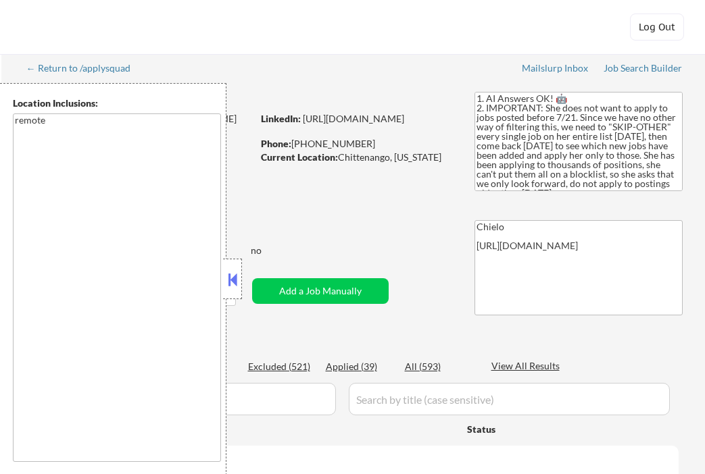
select select ""pending""
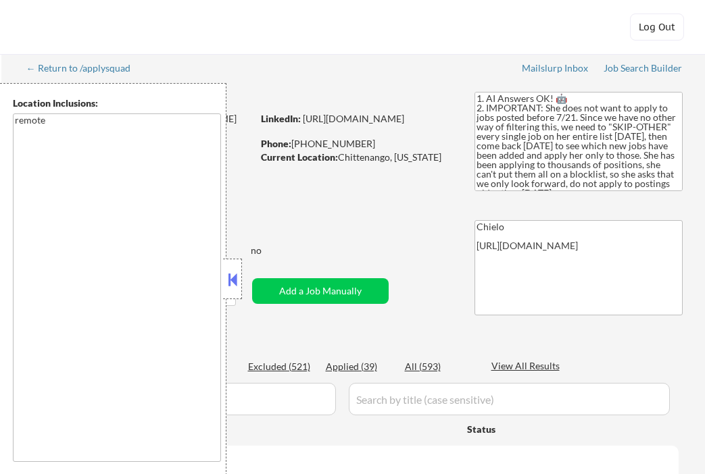
select select ""pending""
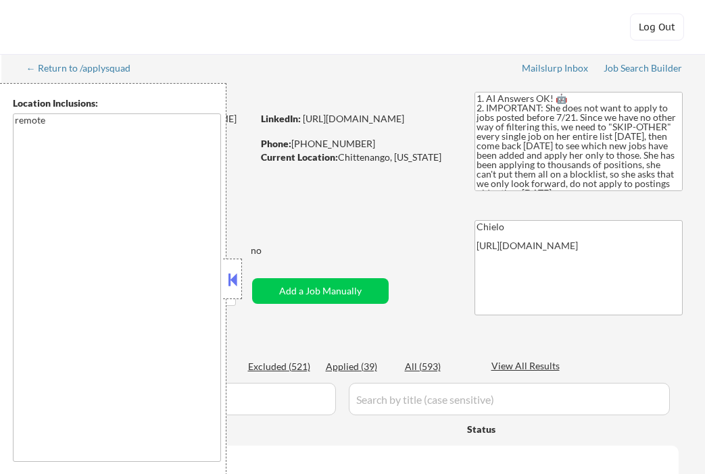
select select ""pending""
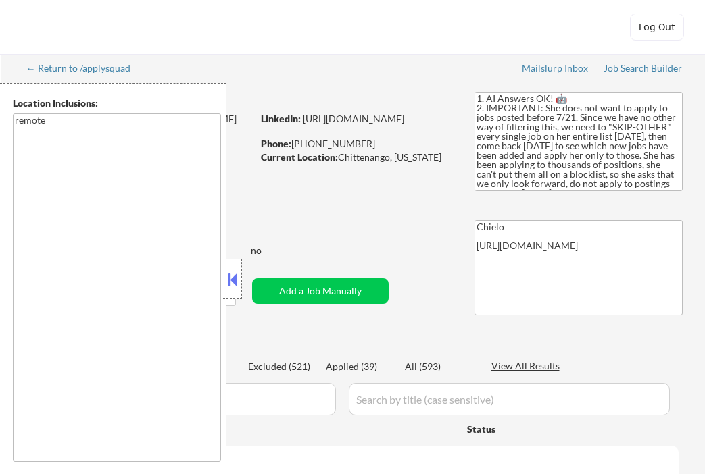
select select ""pending""
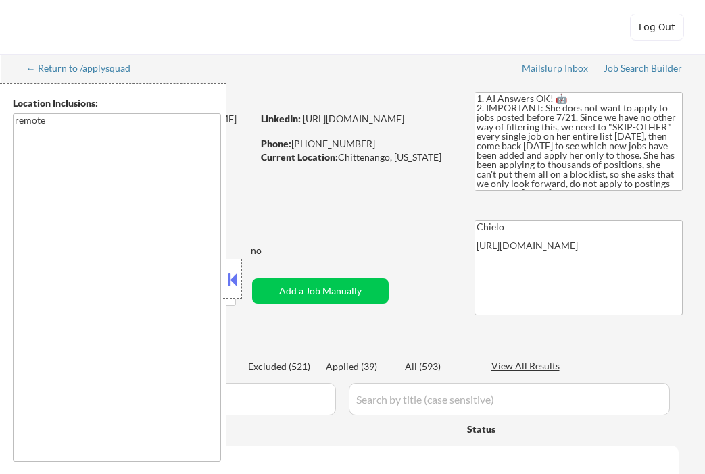
select select ""pending""
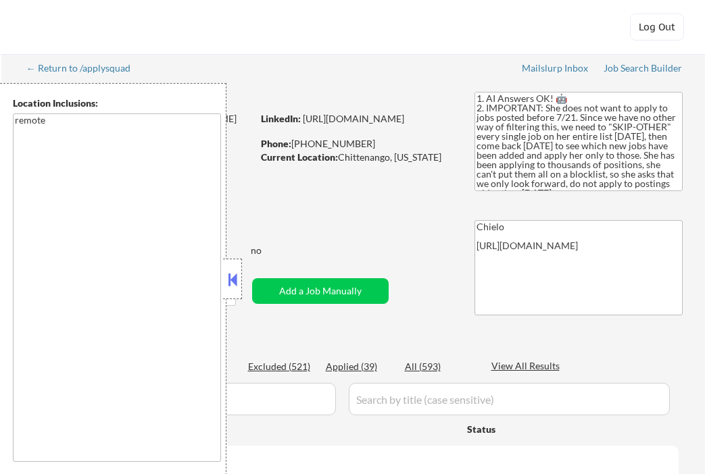
select select ""pending""
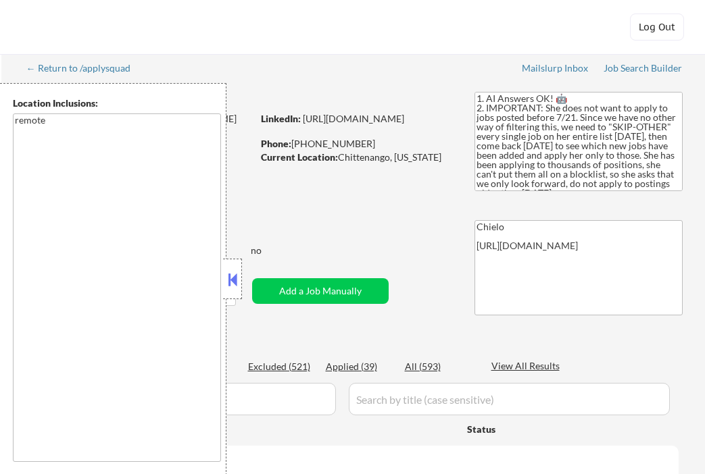
select select ""pending""
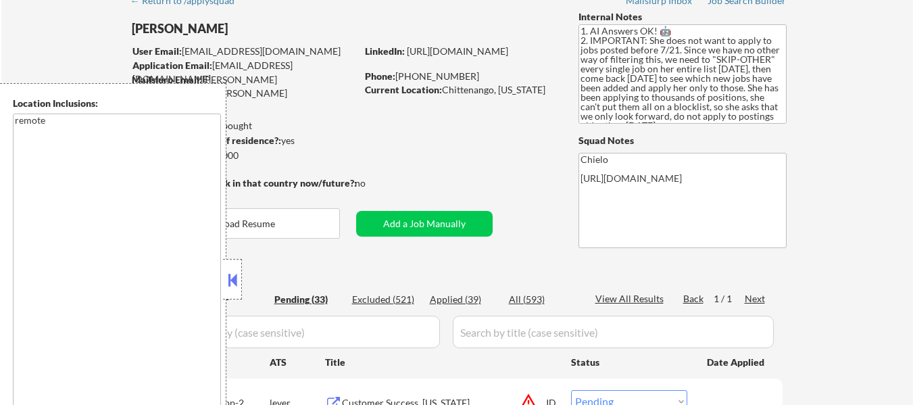
scroll to position [68, 0]
click at [237, 278] on button at bounding box center [232, 280] width 15 height 20
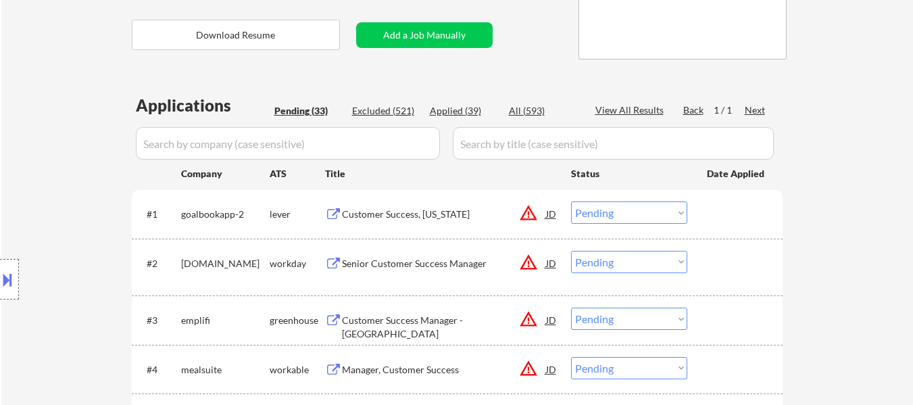
scroll to position [270, 0]
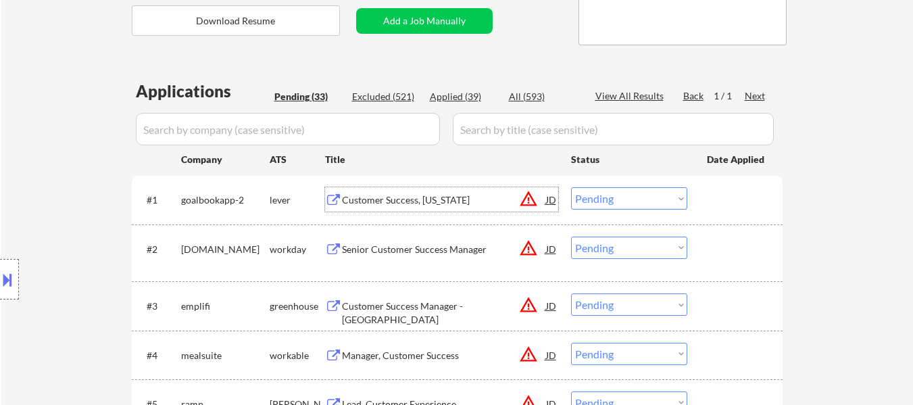
click at [424, 199] on div "Customer Success, [US_STATE]" at bounding box center [444, 200] width 204 height 14
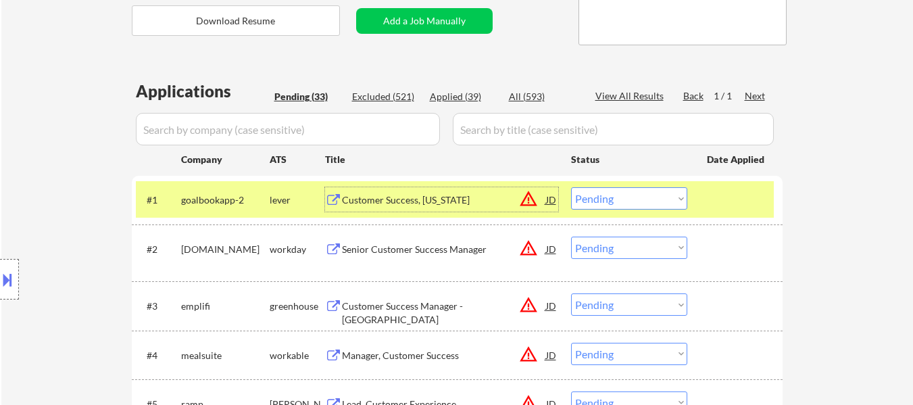
click at [438, 246] on div "Senior Customer Success Manager" at bounding box center [444, 250] width 204 height 14
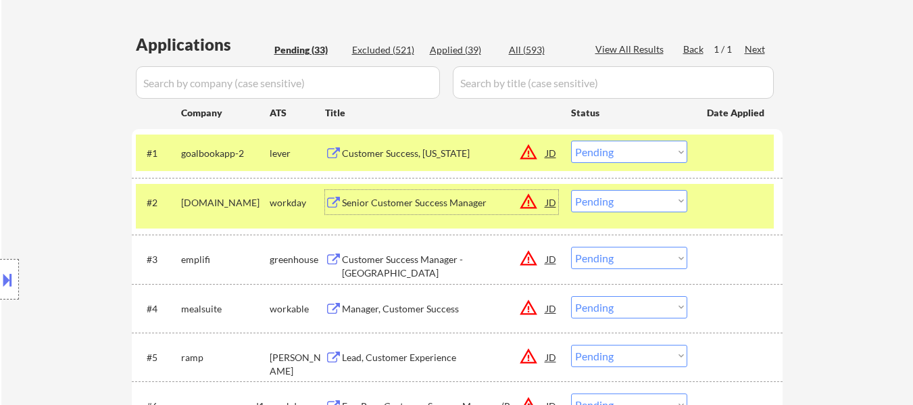
scroll to position [338, 0]
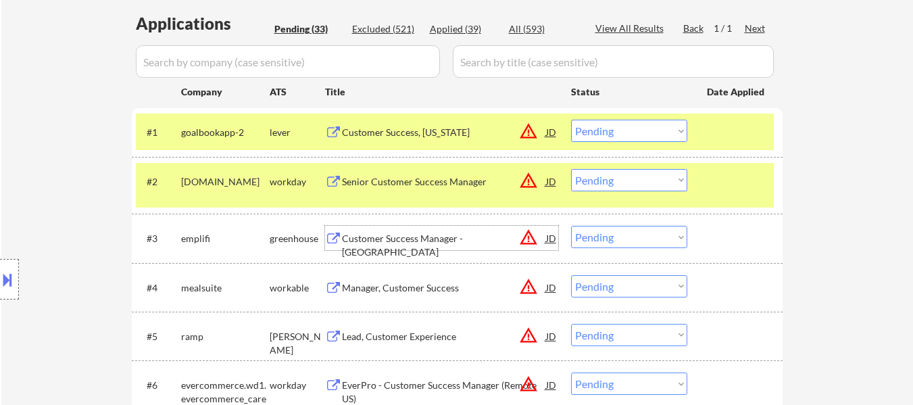
click at [477, 233] on div "Customer Success Manager - [GEOGRAPHIC_DATA]" at bounding box center [444, 245] width 204 height 26
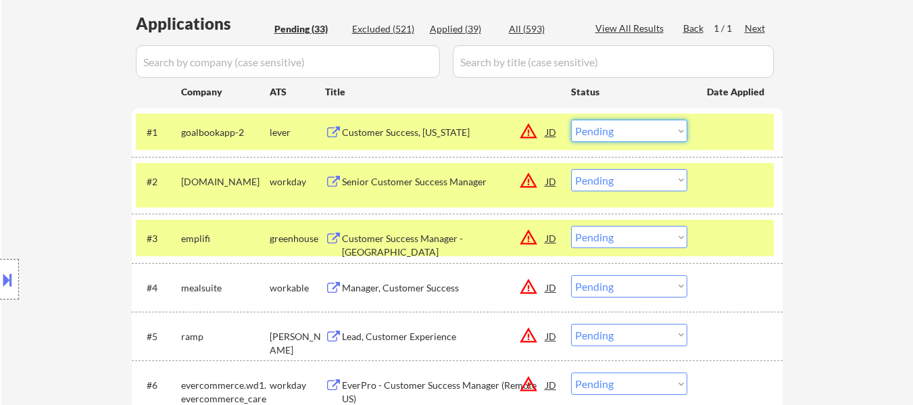
click at [631, 127] on select "Choose an option... Pending Applied Excluded (Questions) Excluded (Expired) Exc…" at bounding box center [629, 131] width 116 height 22
select select ""excluded__location_""
click at [571, 120] on select "Choose an option... Pending Applied Excluded (Questions) Excluded (Expired) Exc…" at bounding box center [629, 131] width 116 height 22
click at [628, 237] on select "Choose an option... Pending Applied Excluded (Questions) Excluded (Expired) Exc…" at bounding box center [629, 237] width 116 height 22
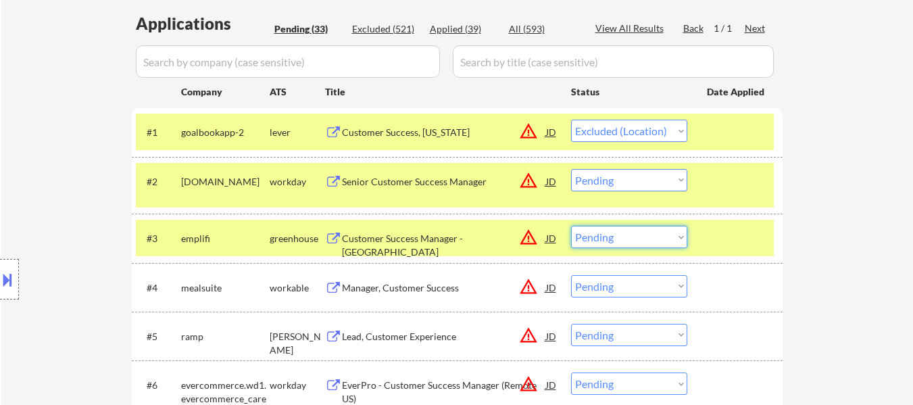
select select ""excluded__expired_""
click at [571, 226] on select "Choose an option... Pending Applied Excluded (Questions) Excluded (Expired) Exc…" at bounding box center [629, 237] width 116 height 22
select select ""pending""
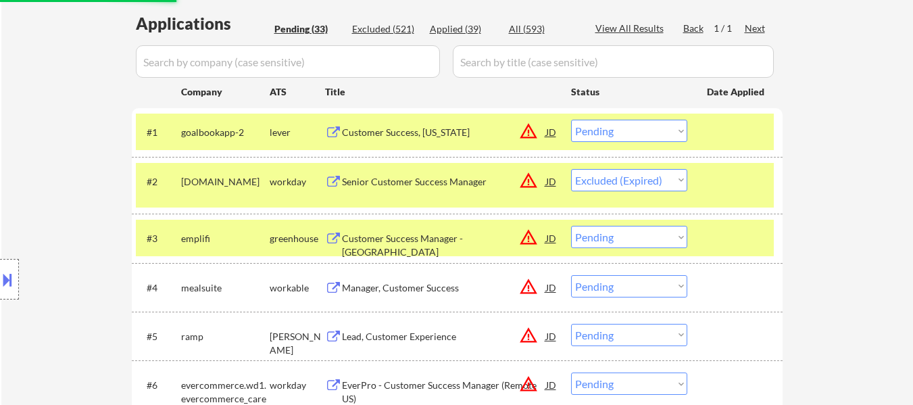
select select ""pending""
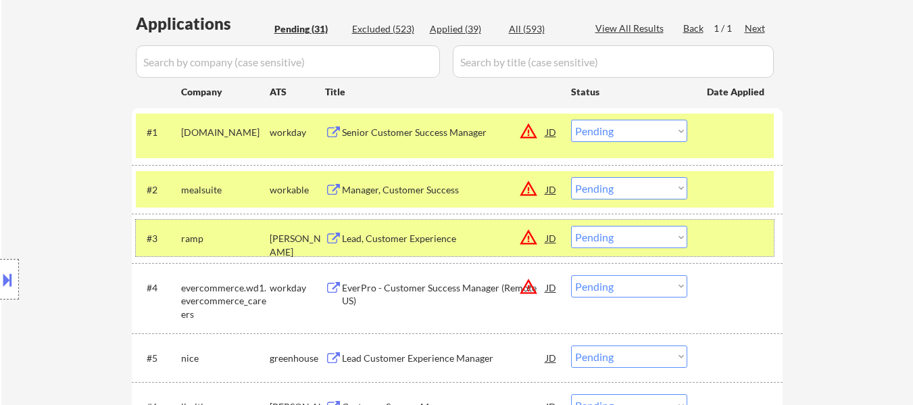
drag, startPoint x: 700, startPoint y: 233, endPoint x: 718, endPoint y: 219, distance: 22.7
click at [703, 228] on div "#3 ramp [PERSON_NAME] Lead, Customer Experience JD warning_amber Choose an opti…" at bounding box center [455, 238] width 638 height 36
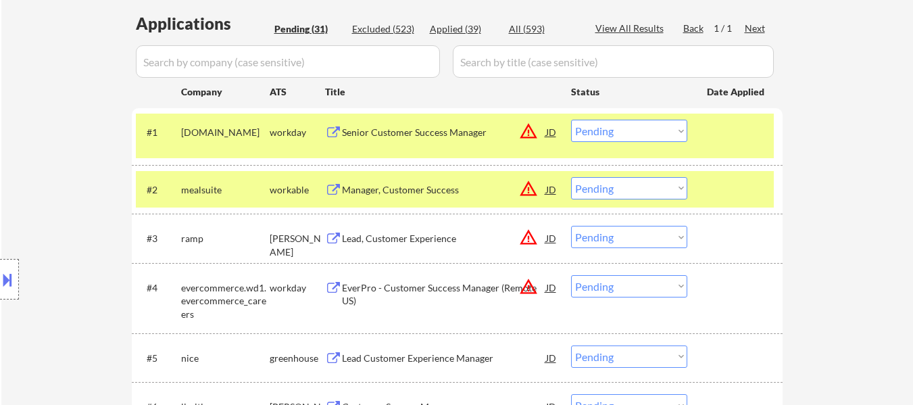
click at [704, 195] on div at bounding box center [736, 189] width 59 height 24
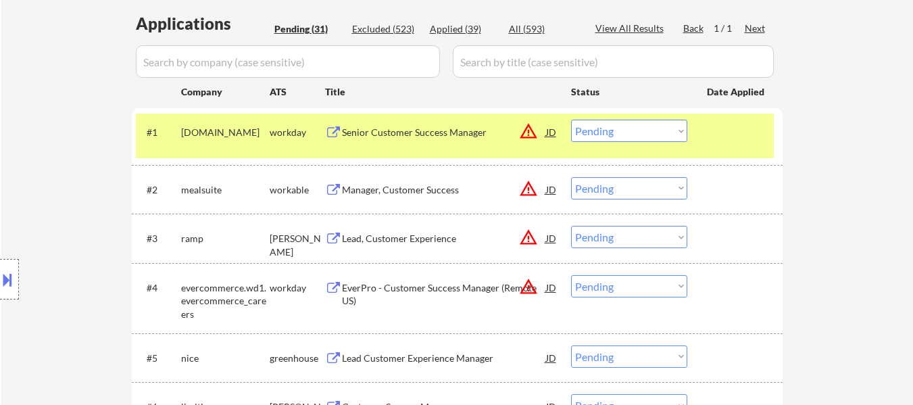
click at [477, 200] on div "Manager, Customer Success" at bounding box center [444, 189] width 204 height 24
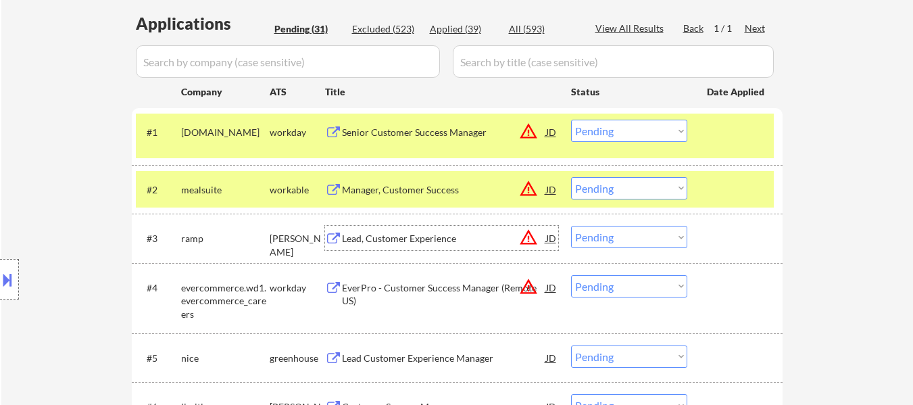
click at [381, 237] on div "Lead, Customer Experience" at bounding box center [444, 239] width 204 height 14
